Goal: Transaction & Acquisition: Purchase product/service

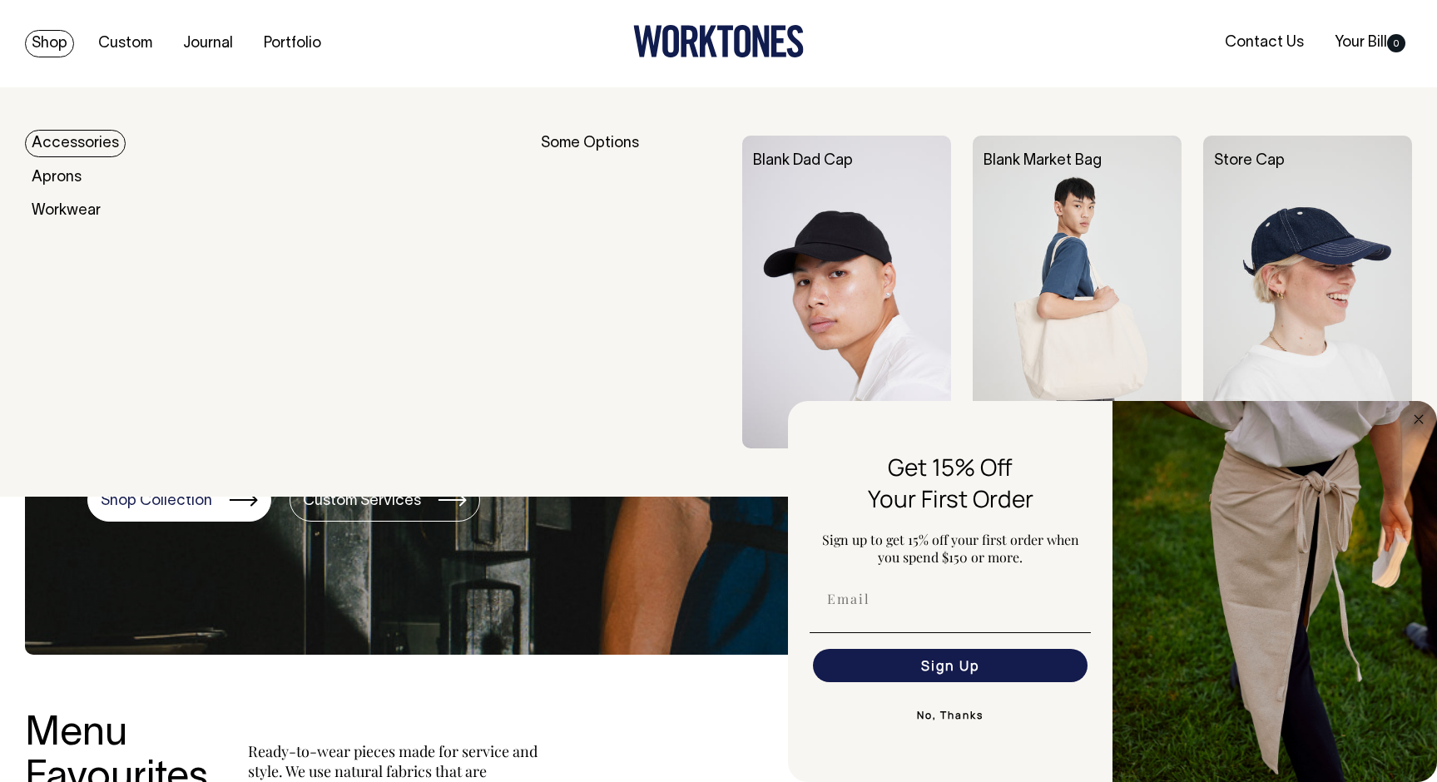
click at [1067, 225] on img at bounding box center [1076, 292] width 209 height 313
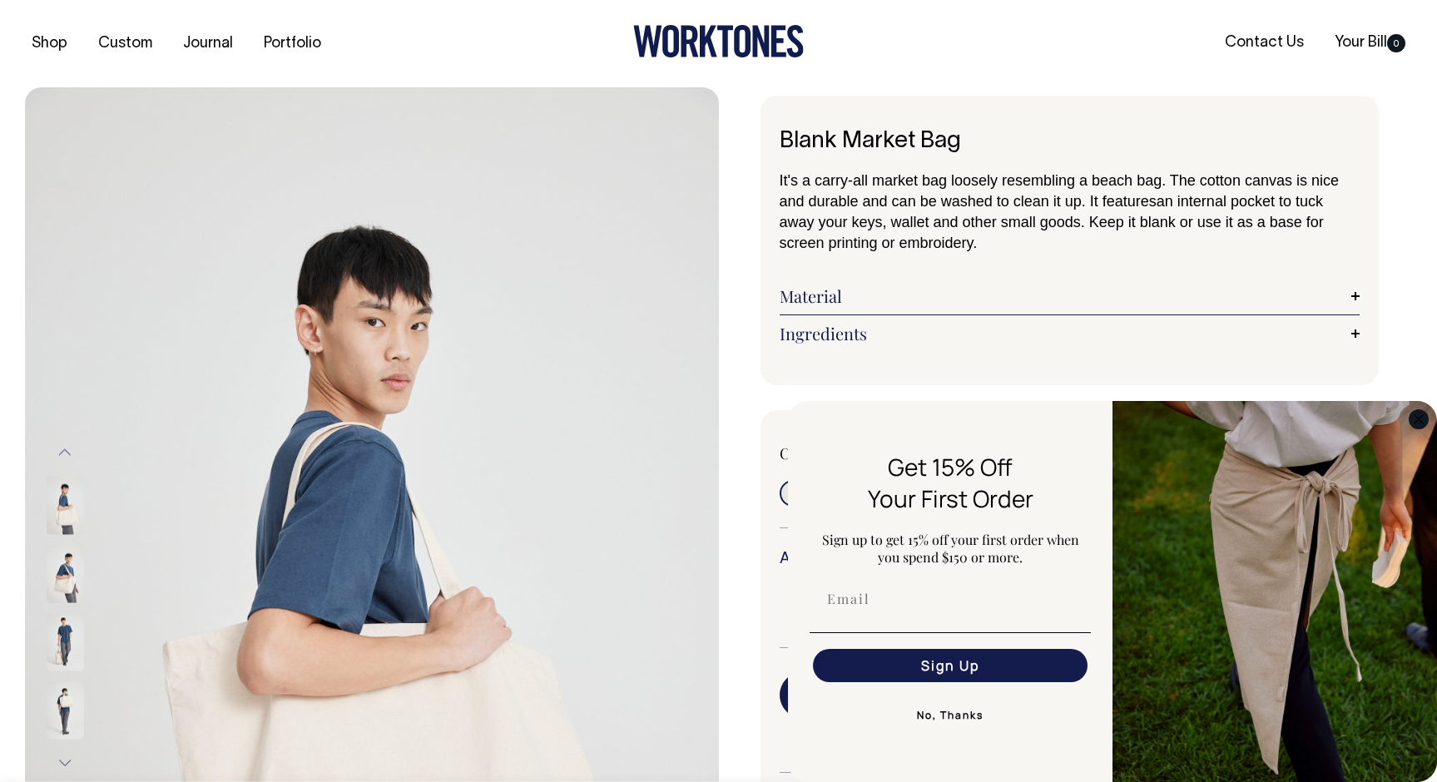
click at [1413, 419] on circle "Close dialog" at bounding box center [1418, 418] width 19 height 19
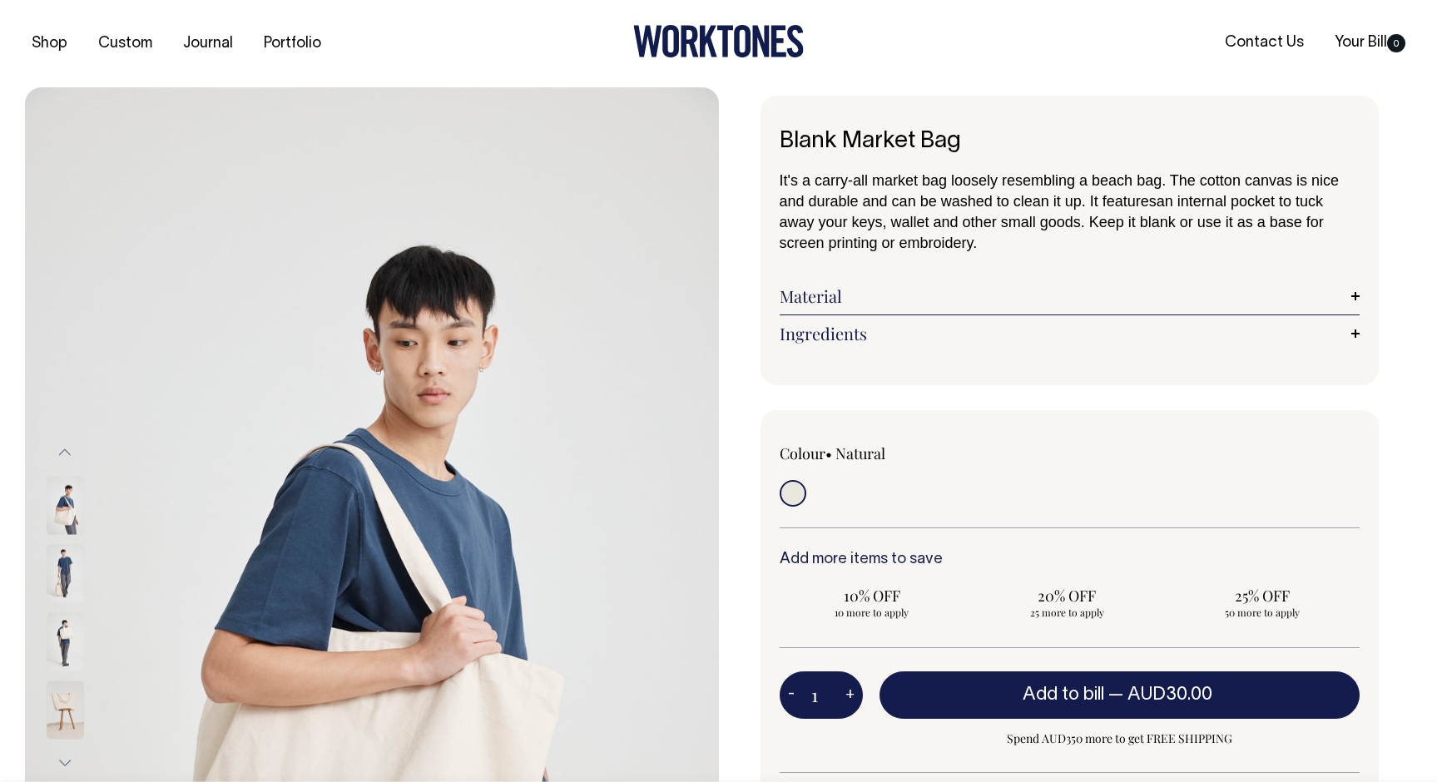
click at [64, 622] on img at bounding box center [65, 641] width 37 height 58
